Goal: Information Seeking & Learning: Learn about a topic

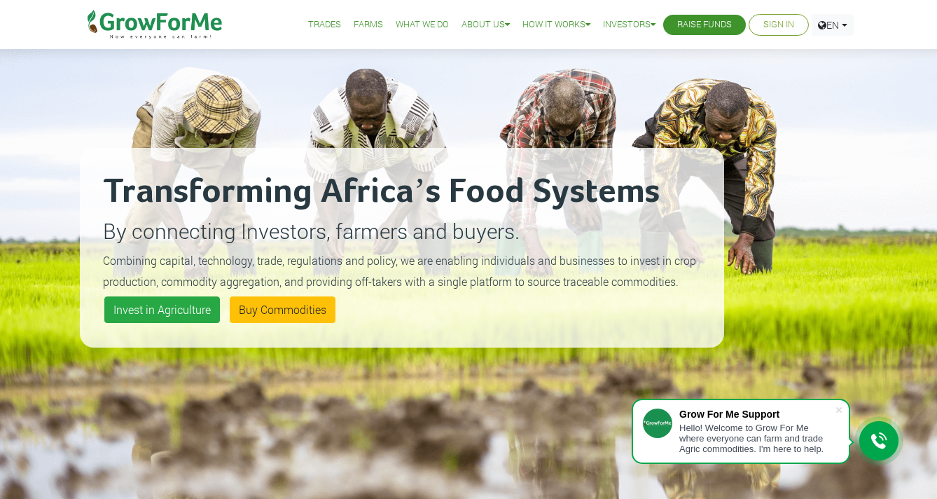
scroll to position [74, 0]
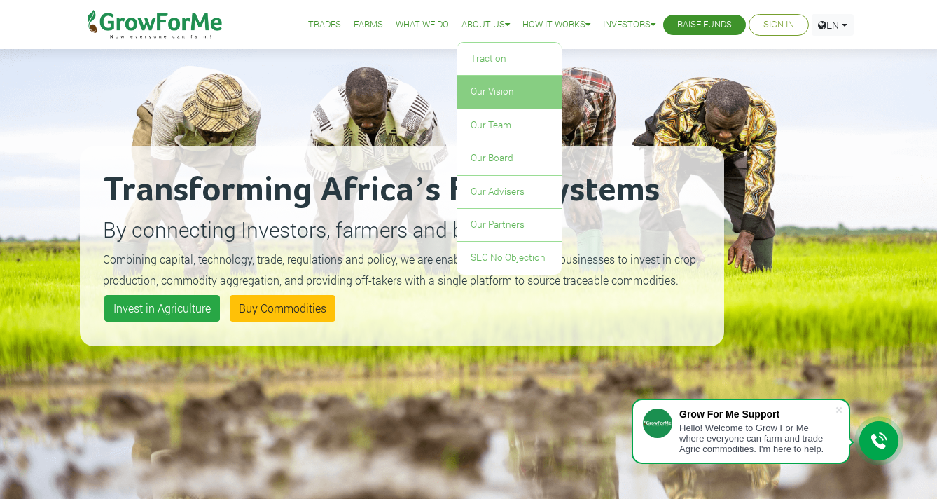
click at [485, 90] on link "Our Vision" at bounding box center [509, 92] width 105 height 32
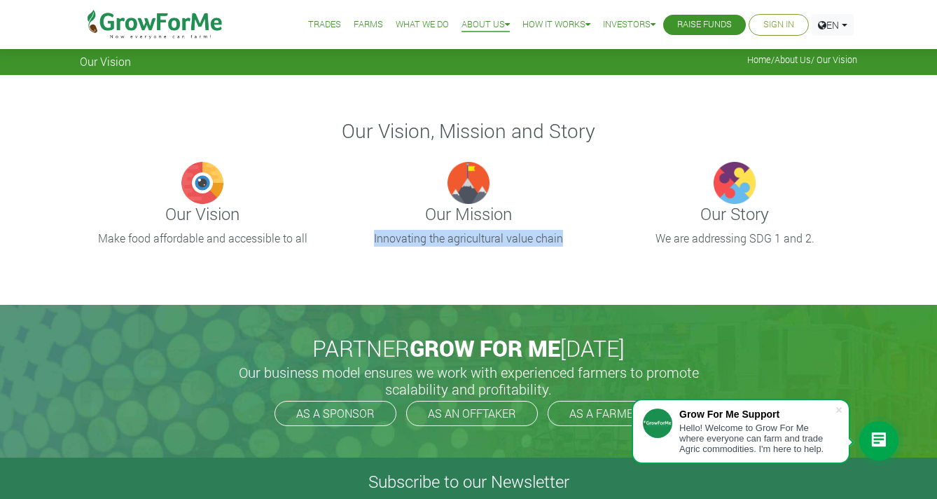
drag, startPoint x: 373, startPoint y: 237, endPoint x: 563, endPoint y: 239, distance: 190.5
click at [563, 239] on p "Innovating the agricultural value chain" at bounding box center [468, 238] width 241 height 17
copy p "Innovating the agricultural value chain"
click at [616, 263] on div "Our Vision, Mission and Story Our Vision Make food affordable and accessible to…" at bounding box center [468, 189] width 937 height 229
